Goal: Check status: Check status

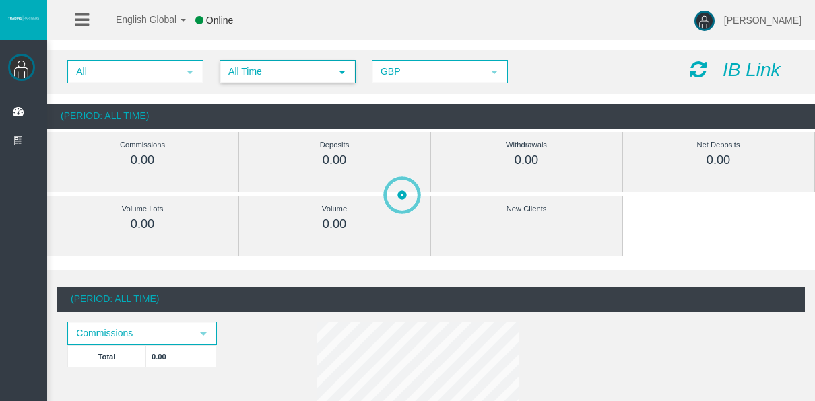
click at [251, 74] on span "All Time" at bounding box center [275, 71] width 109 height 21
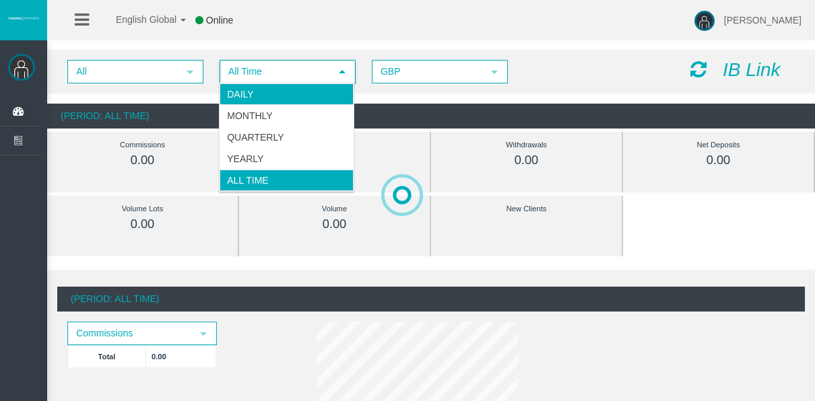
click at [263, 98] on li "Daily" at bounding box center [286, 94] width 134 height 22
click at [263, 98] on ul "Daily Monthly Quarterly Yearly All Time" at bounding box center [286, 137] width 134 height 108
